Goal: Transaction & Acquisition: Purchase product/service

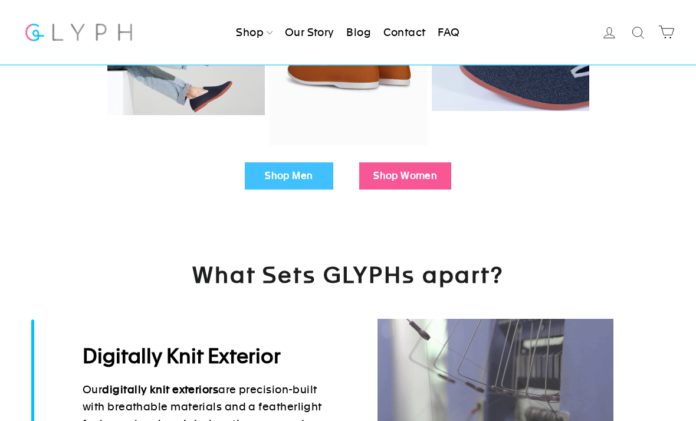
scroll to position [383, 0]
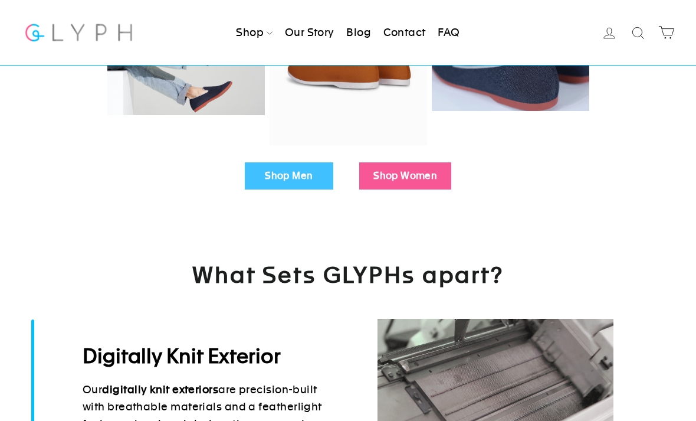
click at [293, 175] on link "Shop Men" at bounding box center [289, 175] width 88 height 27
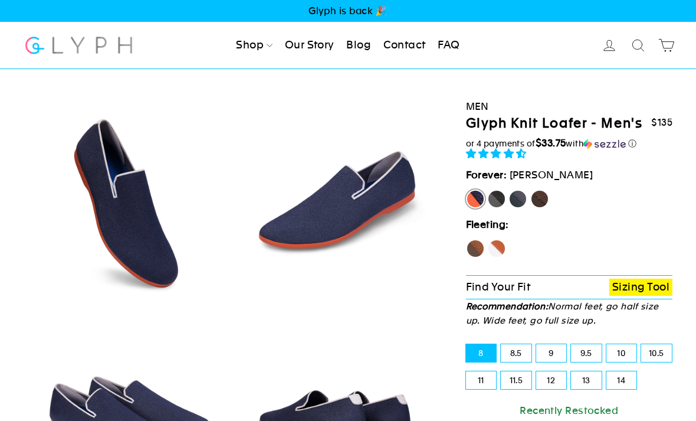
select select "highest-rating"
click at [497, 208] on label "Panther" at bounding box center [496, 198] width 19 height 19
click at [488, 190] on input "Panther" at bounding box center [487, 189] width 1 height 1
radio input "true"
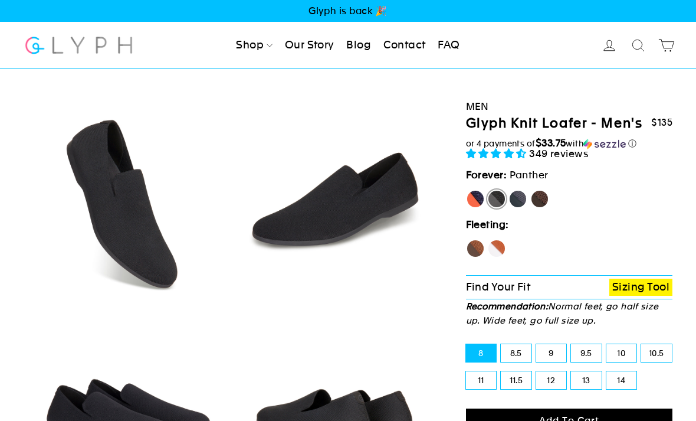
click at [519, 208] on label "Rhino" at bounding box center [518, 198] width 19 height 19
click at [509, 190] on input "Rhino" at bounding box center [509, 189] width 1 height 1
radio input "true"
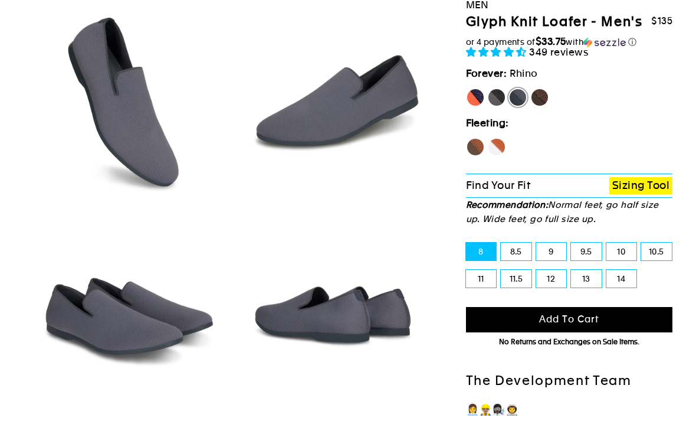
scroll to position [113, 0]
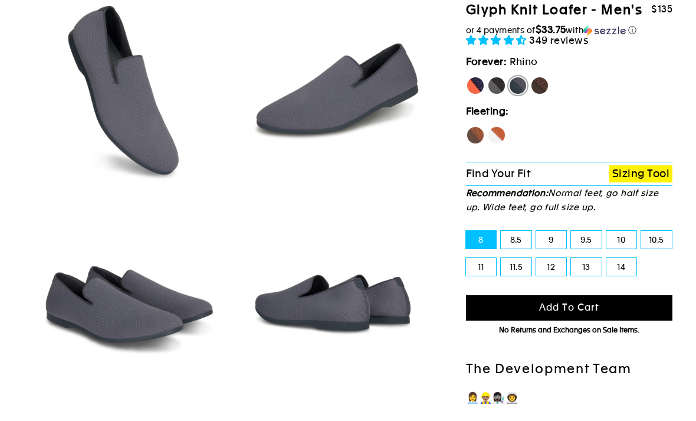
click at [624, 248] on label "10" at bounding box center [621, 240] width 31 height 18
click at [607, 231] on input "10" at bounding box center [606, 231] width 1 height 1
radio input "true"
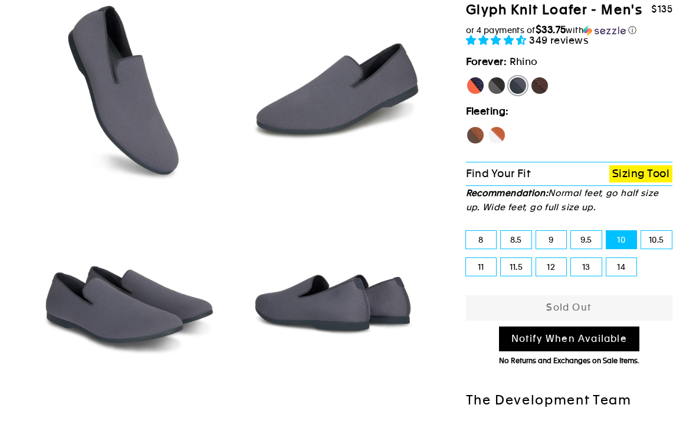
click at [580, 349] on link "Notify When Available" at bounding box center [569, 338] width 140 height 25
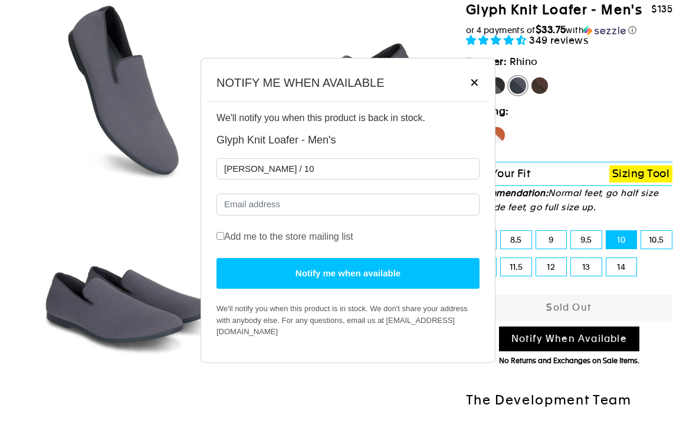
select select "19808461258809"
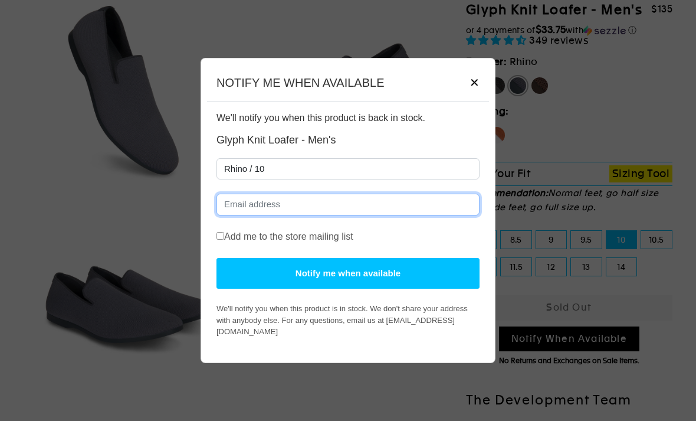
click at [322, 215] on input "Email" at bounding box center [347, 204] width 263 height 22
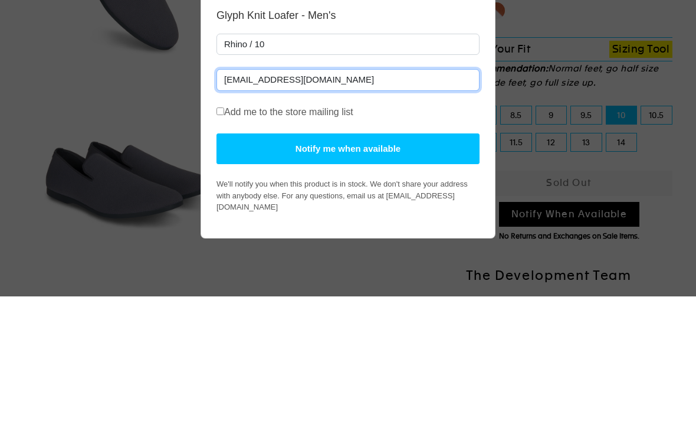
type input "xtian@aol.com"
click at [366, 165] on button "Notify me when available" at bounding box center [347, 148] width 263 height 31
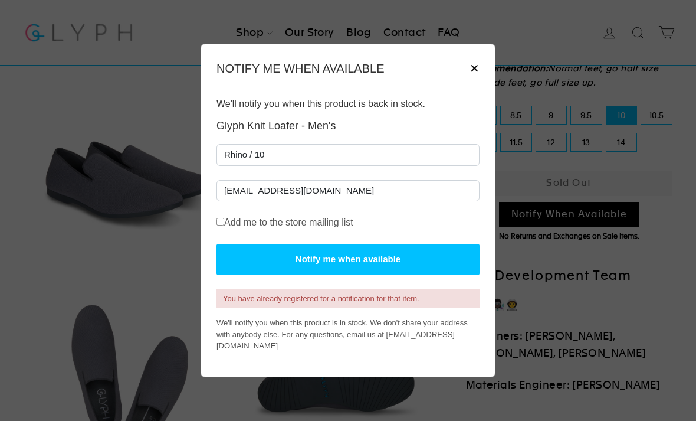
click at [480, 87] on div "NOTIFY ME WHEN AVAILABLE ✕" at bounding box center [348, 68] width 282 height 37
click at [472, 77] on span "✕" at bounding box center [475, 69] width 10 height 18
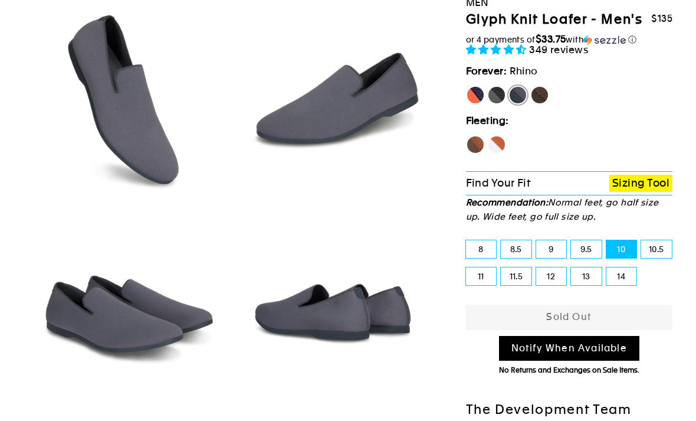
scroll to position [0, 0]
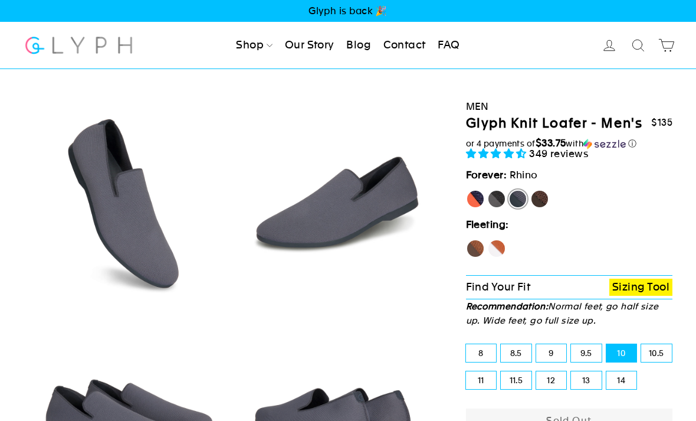
click at [540, 208] on label "Mustang" at bounding box center [539, 198] width 19 height 19
click at [531, 190] on input "Mustang" at bounding box center [530, 189] width 1 height 1
radio input "true"
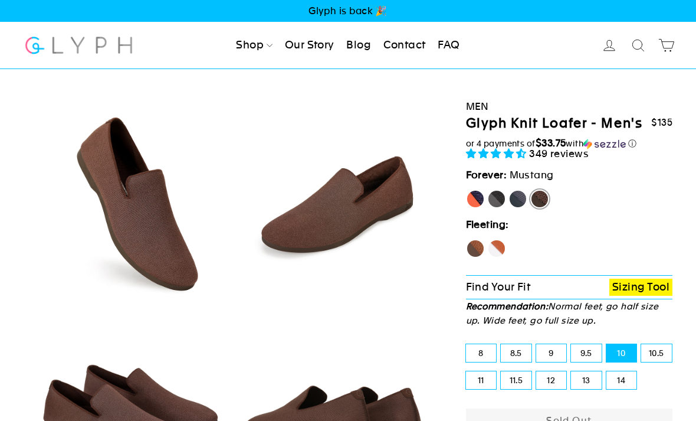
click at [470, 208] on label "[PERSON_NAME]" at bounding box center [475, 198] width 19 height 19
click at [467, 190] on input "[PERSON_NAME]" at bounding box center [466, 189] width 1 height 1
radio input "true"
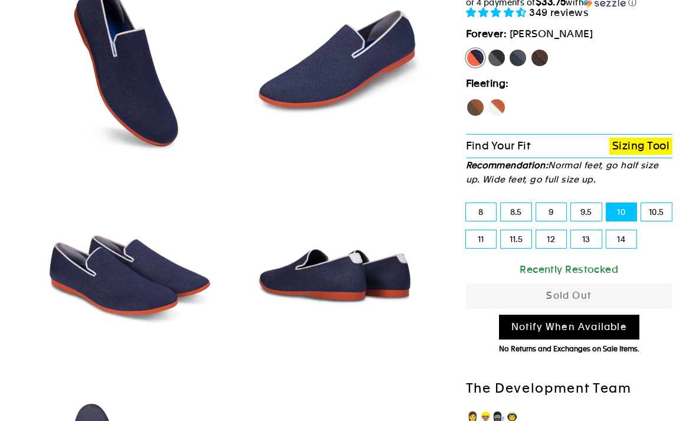
scroll to position [142, 0]
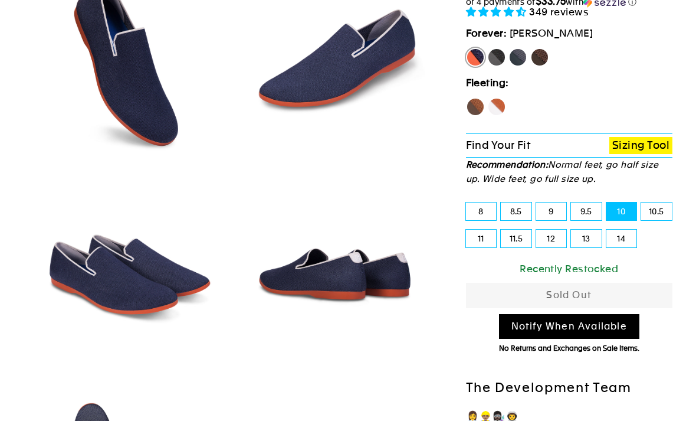
click at [580, 220] on label "9.5" at bounding box center [586, 211] width 31 height 18
click at [572, 203] on input "9.5" at bounding box center [571, 202] width 1 height 1
radio input "true"
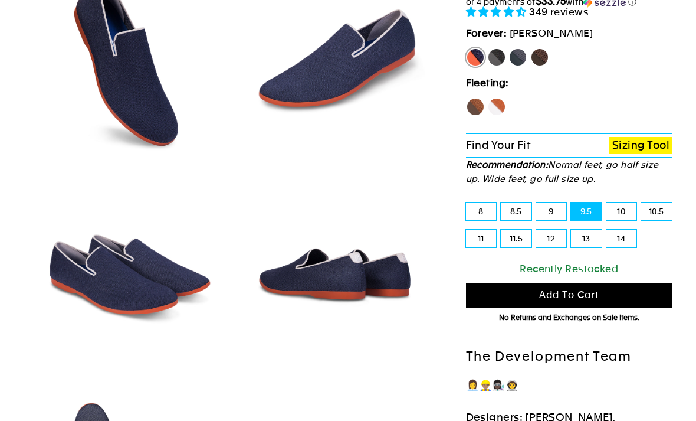
click at [617, 220] on label "10" at bounding box center [621, 211] width 31 height 18
click at [607, 203] on input "10" at bounding box center [606, 202] width 1 height 1
radio input "true"
